Goal: Task Accomplishment & Management: Use online tool/utility

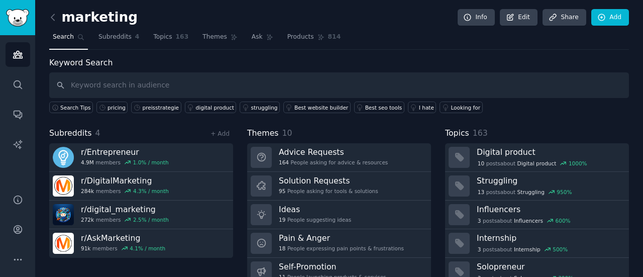
scroll to position [67, 0]
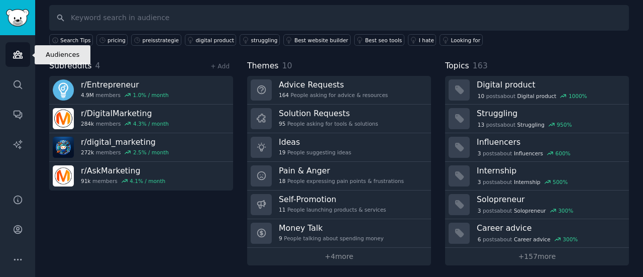
click at [19, 52] on icon "Sidebar" at bounding box center [17, 54] width 9 height 7
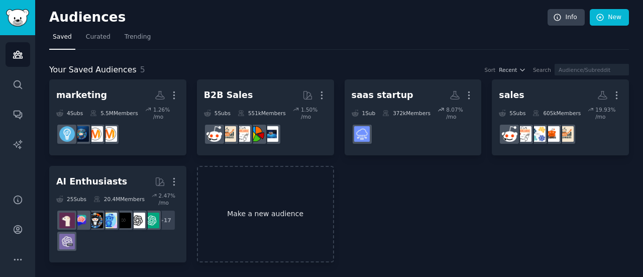
click at [258, 178] on link "Make a new audience" at bounding box center [265, 214] width 137 height 97
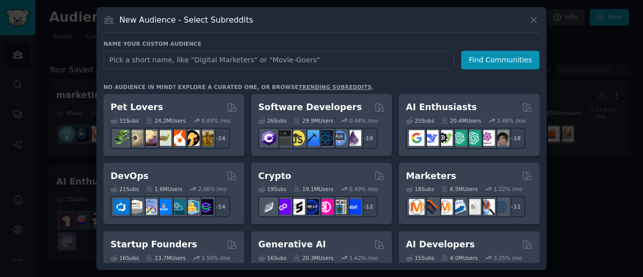
click at [236, 64] on input "text" at bounding box center [279, 60] width 351 height 19
click at [534, 27] on div "New Audience - Select Subreddits" at bounding box center [322, 23] width 436 height 19
click at [534, 20] on icon at bounding box center [534, 20] width 6 height 6
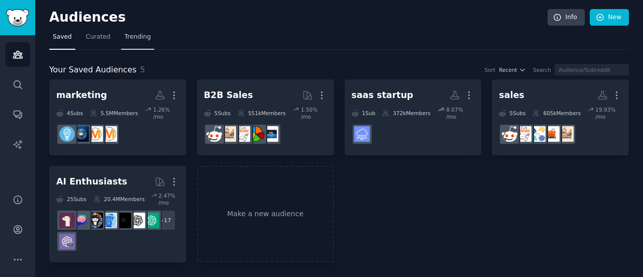
click at [143, 39] on span "Trending" at bounding box center [138, 37] width 26 height 9
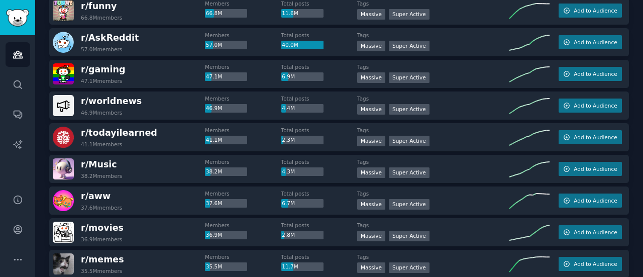
scroll to position [144, 0]
click at [259, 145] on div "Members 41.1M Total posts 2.3M" at bounding box center [281, 136] width 152 height 21
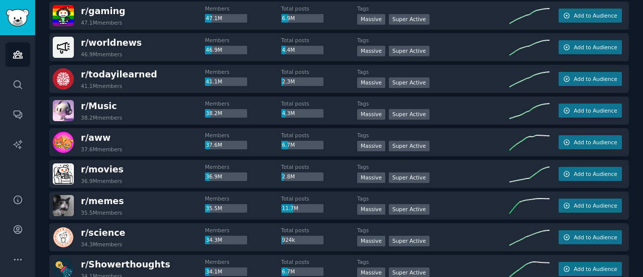
scroll to position [205, 0]
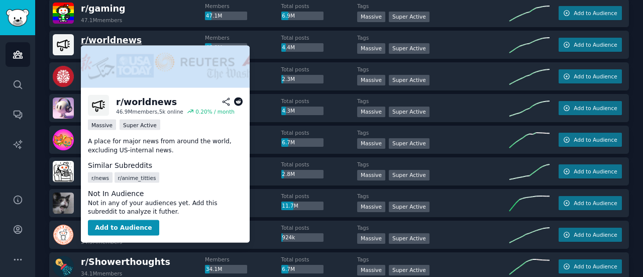
click at [115, 39] on span "r/ worldnews" at bounding box center [111, 40] width 61 height 10
click at [119, 37] on span "r/ worldnews" at bounding box center [111, 40] width 61 height 10
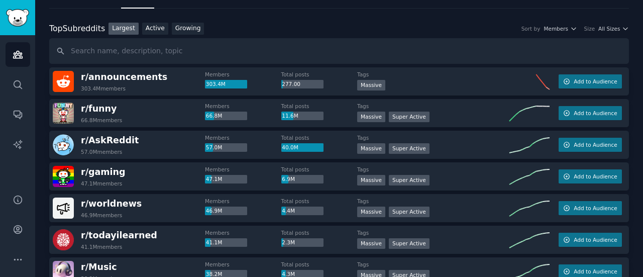
scroll to position [0, 0]
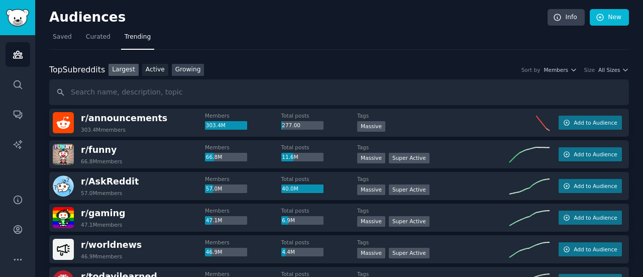
click at [177, 70] on link "Growing" at bounding box center [188, 70] width 33 height 13
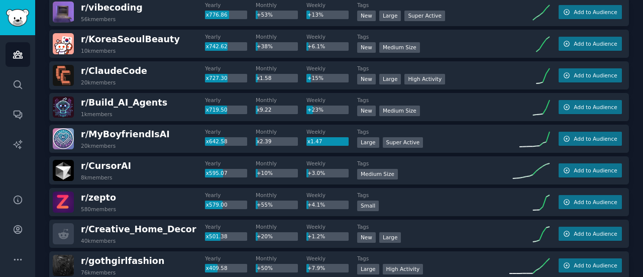
scroll to position [174, 0]
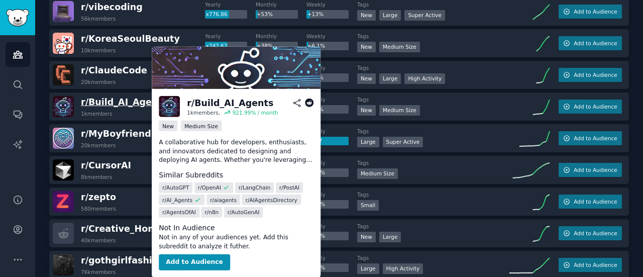
click at [136, 103] on span "r/ Build_AI_Agents" at bounding box center [124, 102] width 86 height 10
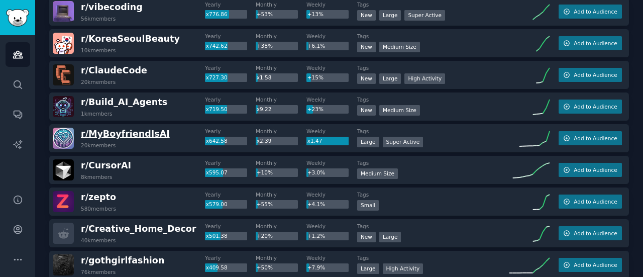
click at [113, 133] on span "r/ [PERSON_NAME]" at bounding box center [125, 134] width 89 height 10
click at [133, 130] on span "r/ [PERSON_NAME]" at bounding box center [125, 134] width 89 height 10
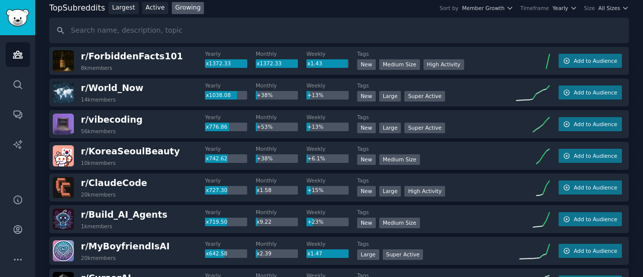
scroll to position [0, 0]
